Goal: Information Seeking & Learning: Learn about a topic

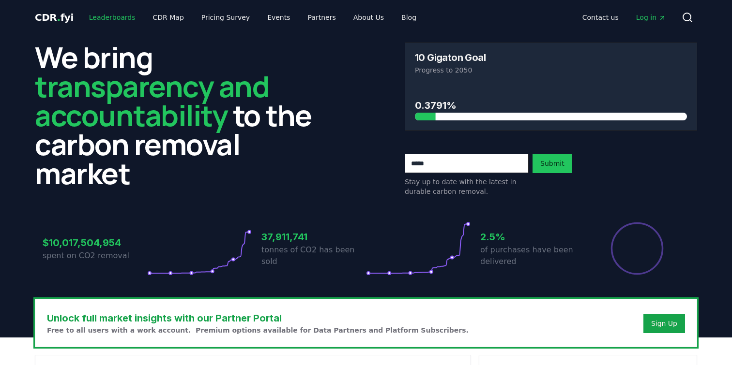
click at [111, 21] on link "Leaderboards" at bounding box center [112, 17] width 62 height 17
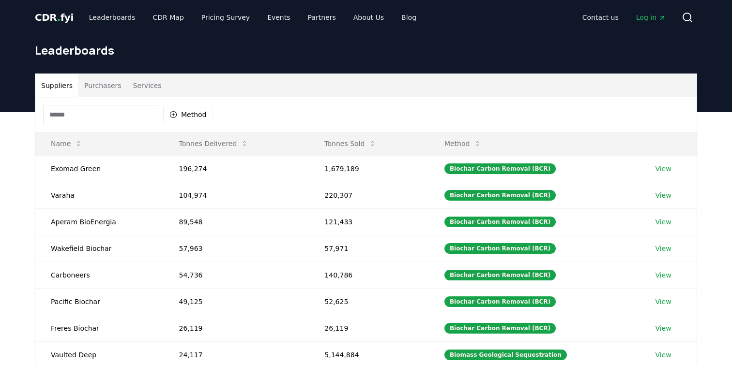
click at [96, 87] on button "Purchasers" at bounding box center [102, 85] width 49 height 23
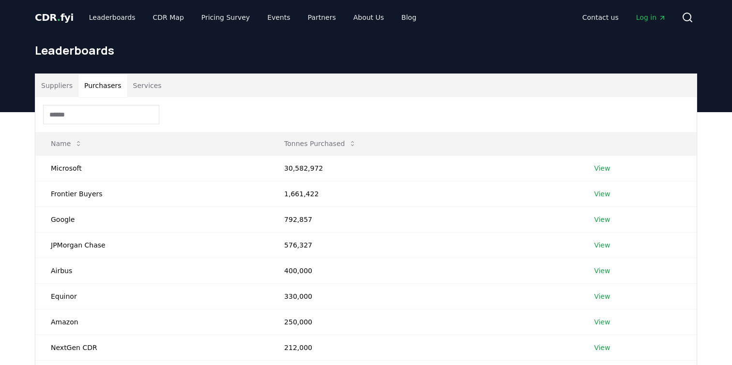
click at [59, 91] on button "Suppliers" at bounding box center [56, 85] width 43 height 23
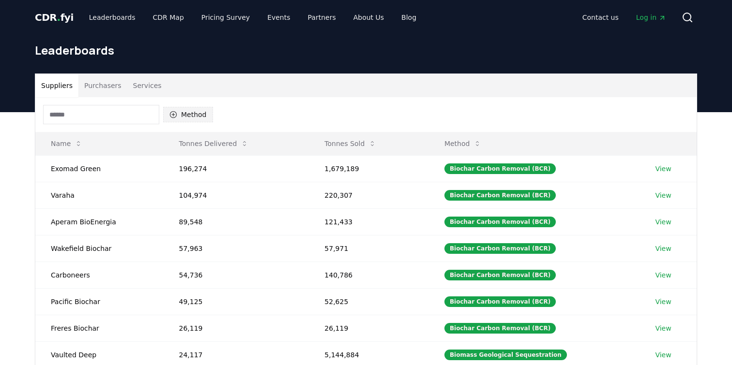
click at [185, 112] on button "Method" at bounding box center [188, 114] width 50 height 15
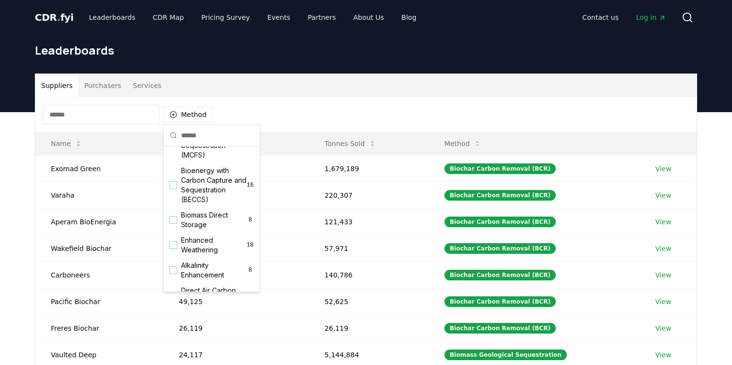
scroll to position [99, 0]
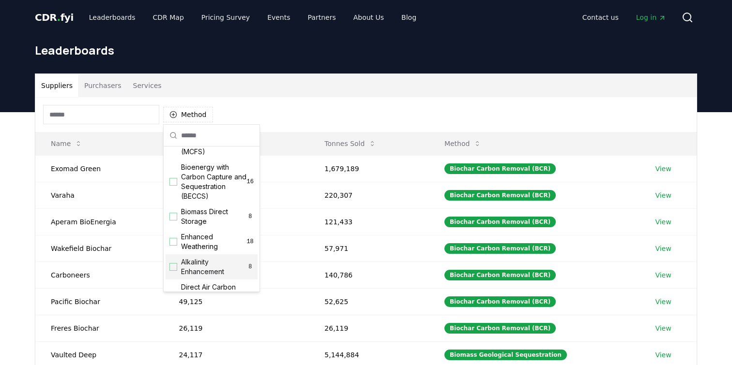
click at [208, 266] on span "Alkalinity Enhancement" at bounding box center [214, 267] width 66 height 19
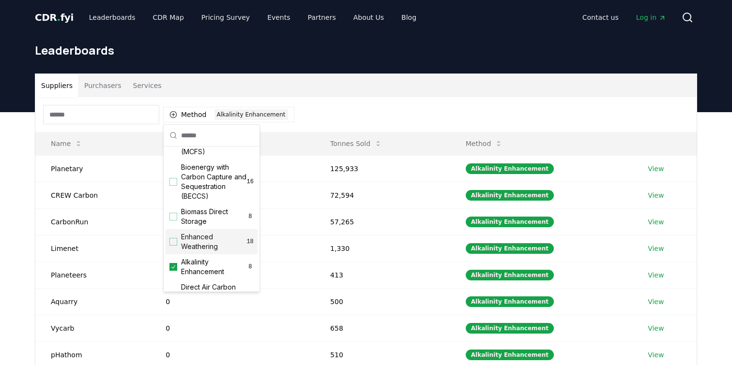
click at [347, 113] on div "Method 1 Alkalinity Enhancement" at bounding box center [365, 114] width 661 height 35
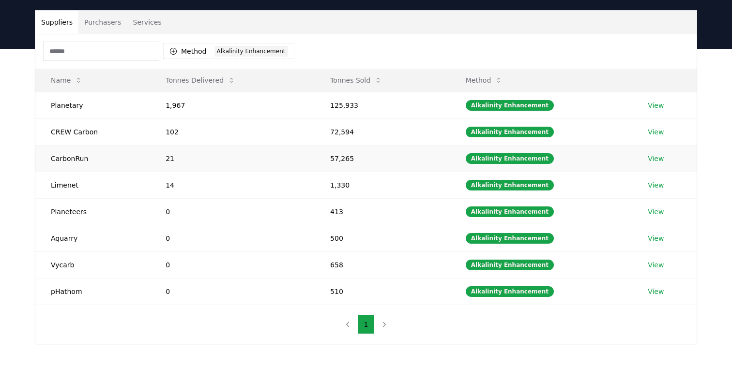
scroll to position [0, 0]
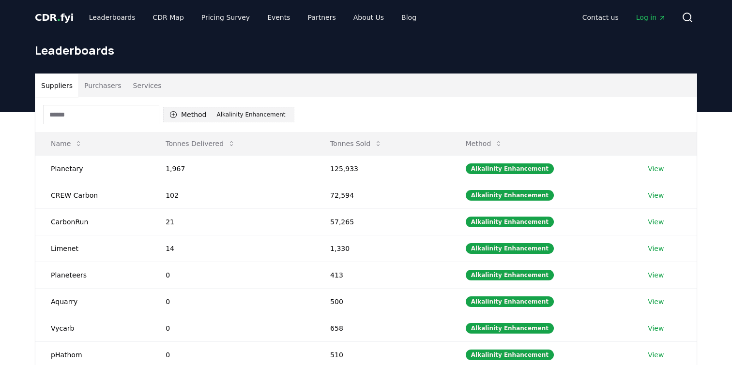
click at [190, 112] on button "Method 1 Alkalinity Enhancement" at bounding box center [228, 114] width 131 height 15
